Goal: Task Accomplishment & Management: Manage account settings

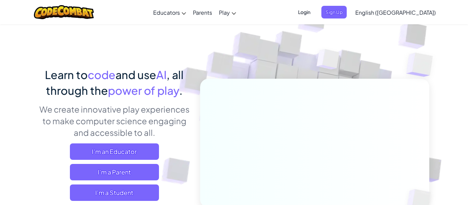
scroll to position [17, 0]
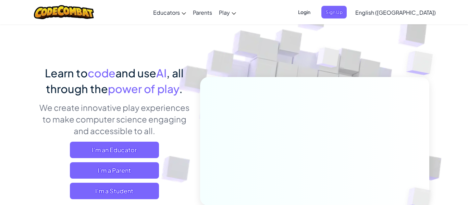
click at [315, 15] on span "Login" at bounding box center [304, 12] width 21 height 13
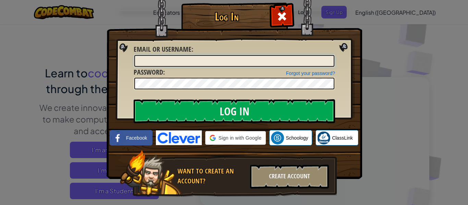
type input "Chans94235755"
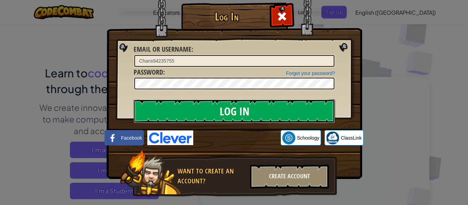
click at [295, 113] on input "Log In" at bounding box center [235, 111] width 202 height 24
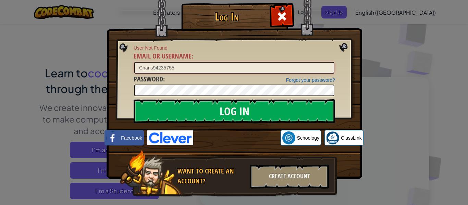
click at [278, 69] on input "Chans94235755" at bounding box center [234, 68] width 200 height 12
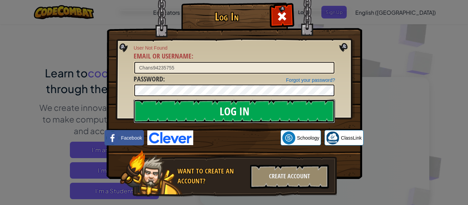
click at [217, 115] on input "Log In" at bounding box center [235, 111] width 202 height 24
click at [217, 112] on input "Log In" at bounding box center [235, 111] width 202 height 24
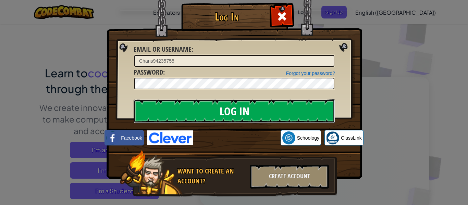
click at [217, 112] on input "Log In" at bounding box center [235, 111] width 202 height 24
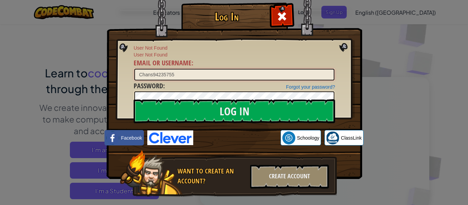
click at [222, 77] on input "Chans94235755" at bounding box center [234, 75] width 200 height 12
